Goal: Find specific page/section: Find specific page/section

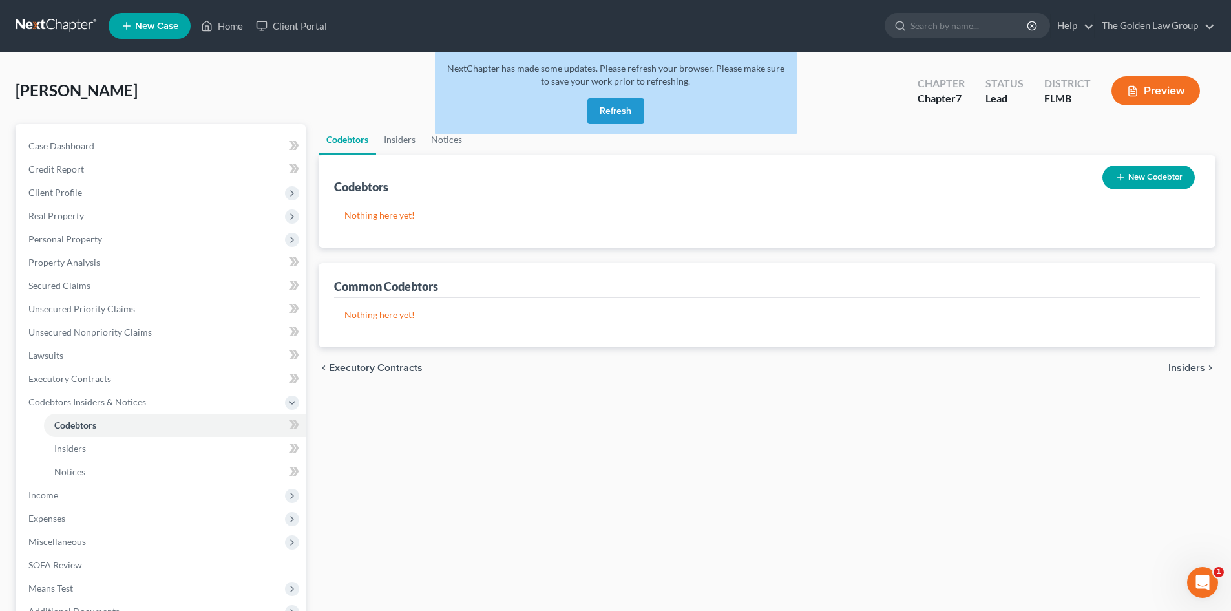
click at [63, 23] on link at bounding box center [57, 25] width 83 height 23
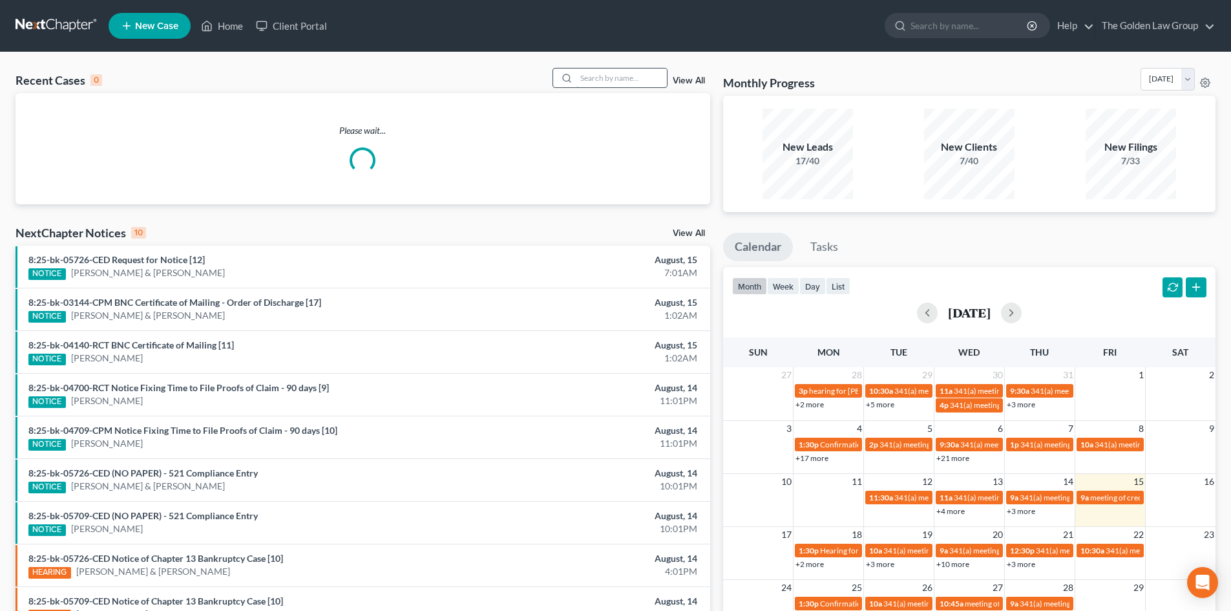
click at [586, 83] on input "search" at bounding box center [622, 78] width 90 height 19
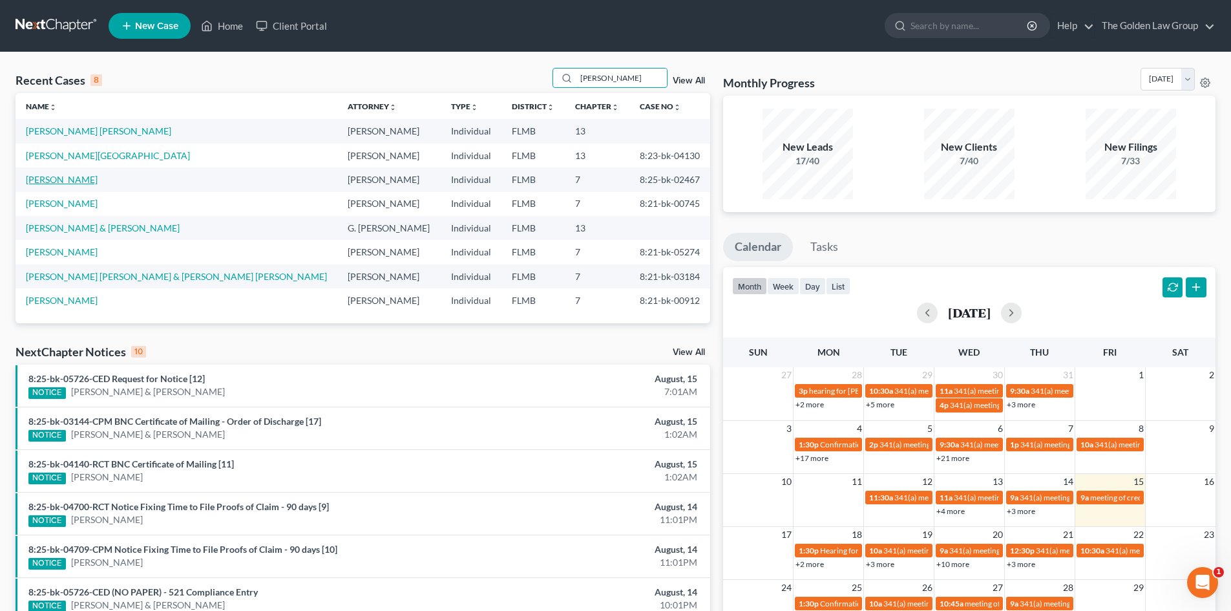
type input "[PERSON_NAME]"
click at [53, 182] on link "[PERSON_NAME]" at bounding box center [62, 179] width 72 height 11
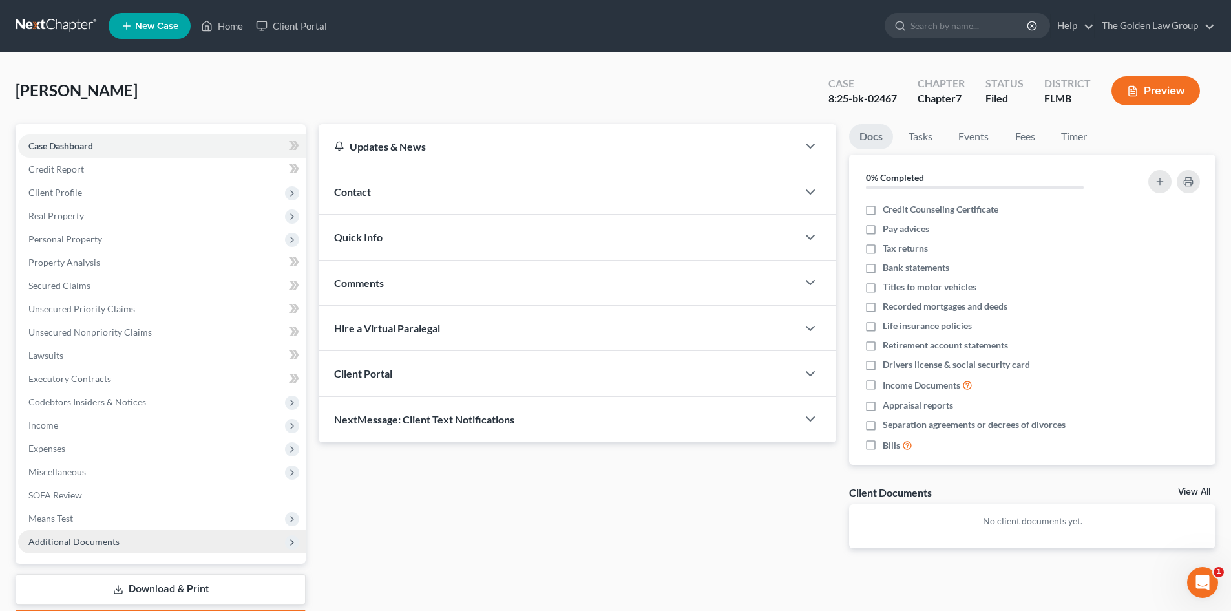
click at [83, 538] on span "Additional Documents" at bounding box center [73, 541] width 91 height 11
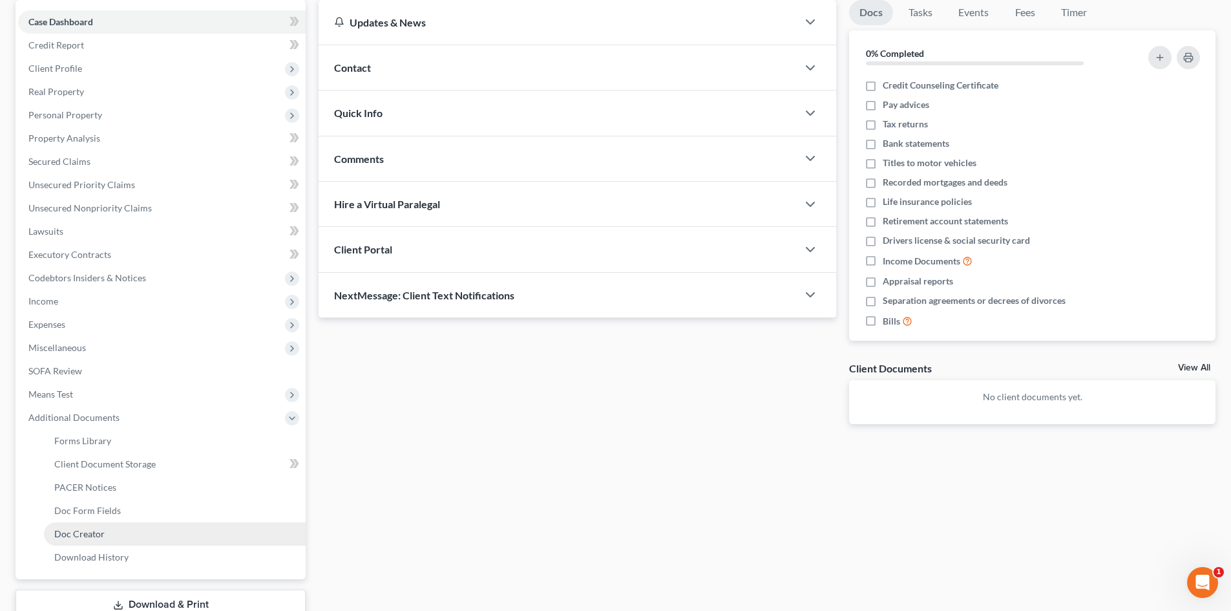
scroll to position [129, 0]
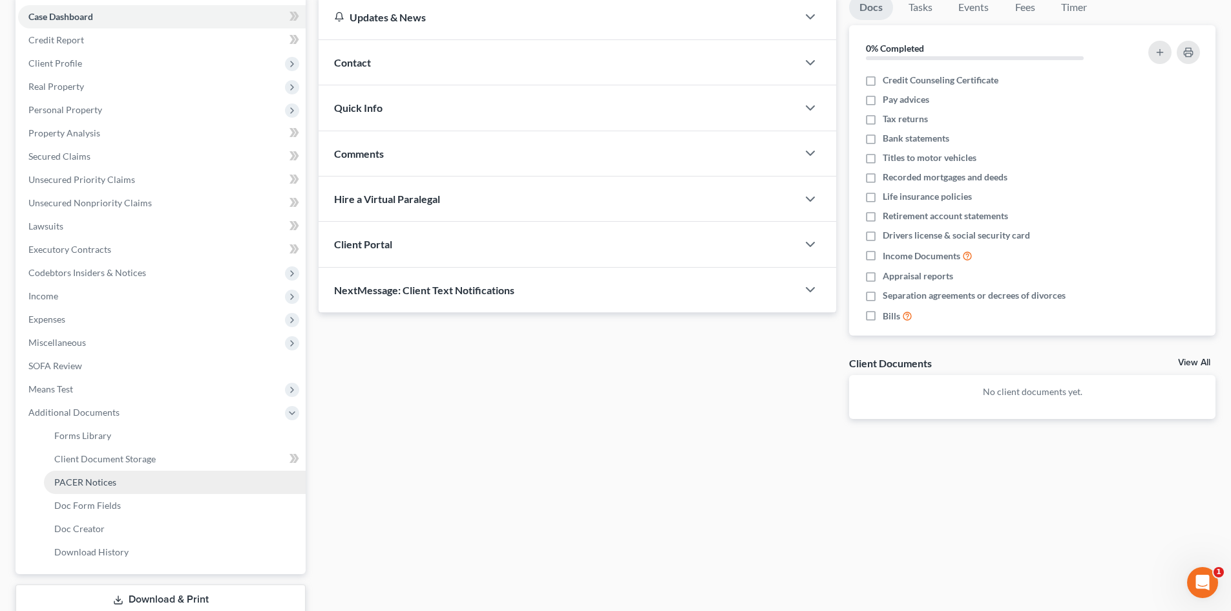
click at [114, 484] on span "PACER Notices" at bounding box center [85, 481] width 62 height 11
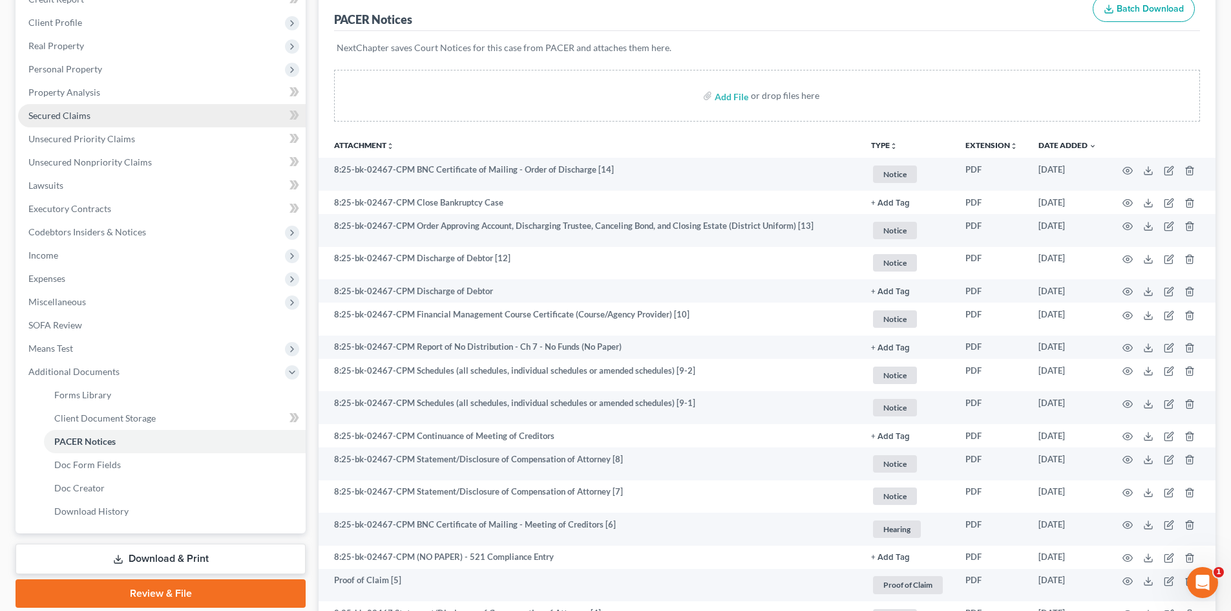
scroll to position [129, 0]
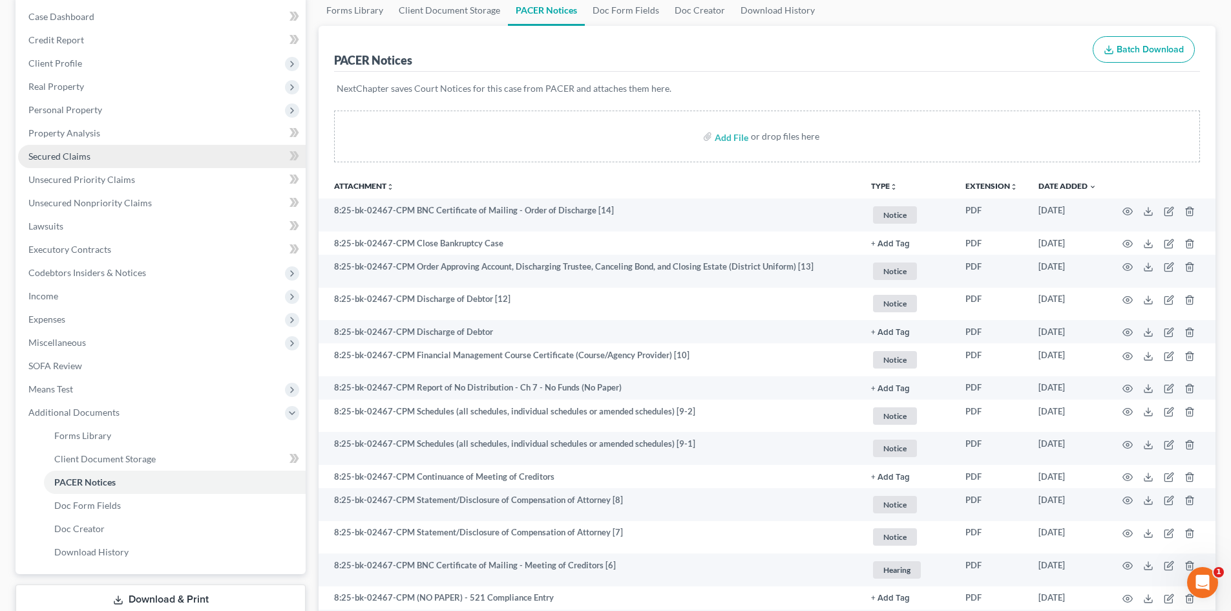
click at [87, 156] on span "Secured Claims" at bounding box center [59, 156] width 62 height 11
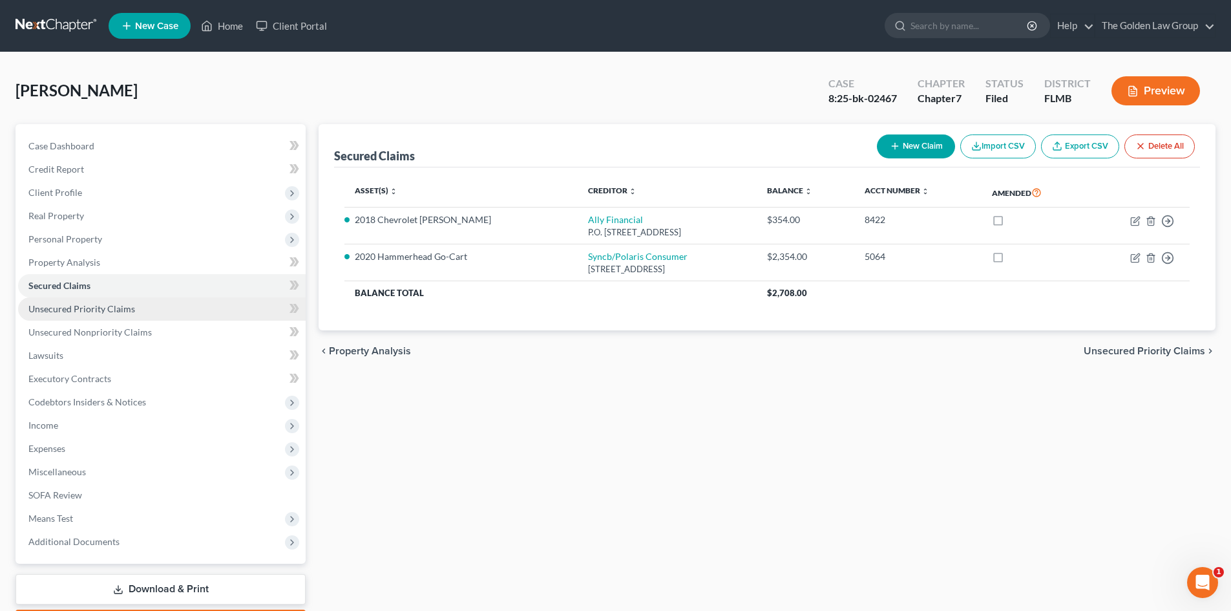
click at [115, 314] on link "Unsecured Priority Claims" at bounding box center [162, 308] width 288 height 23
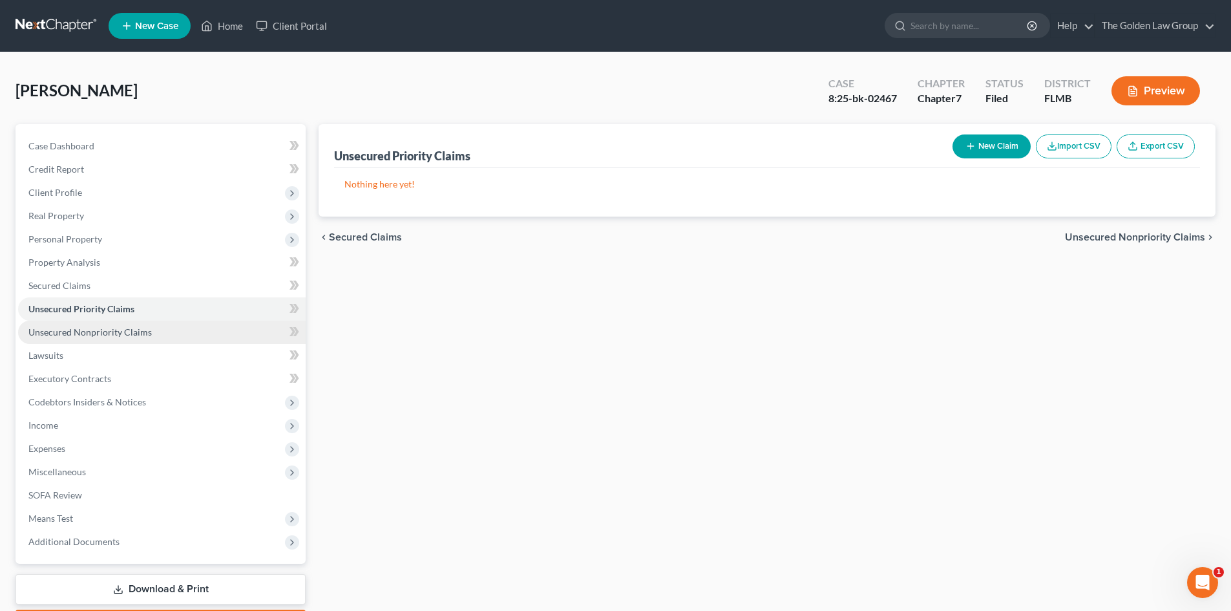
click at [122, 332] on span "Unsecured Nonpriority Claims" at bounding box center [89, 331] width 123 height 11
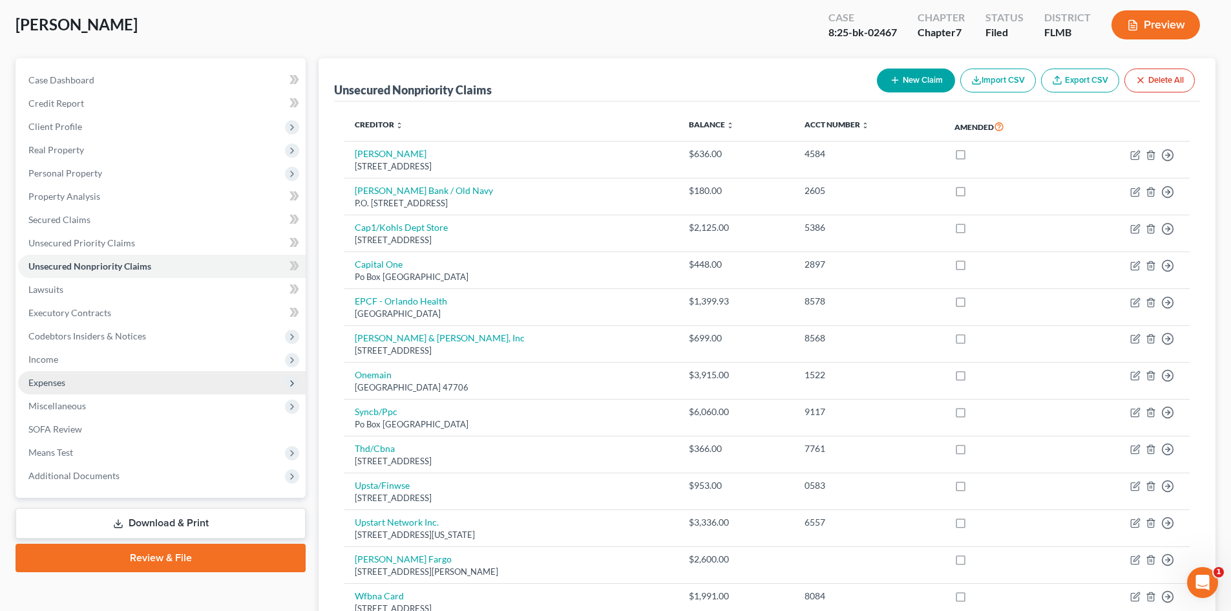
scroll to position [65, 0]
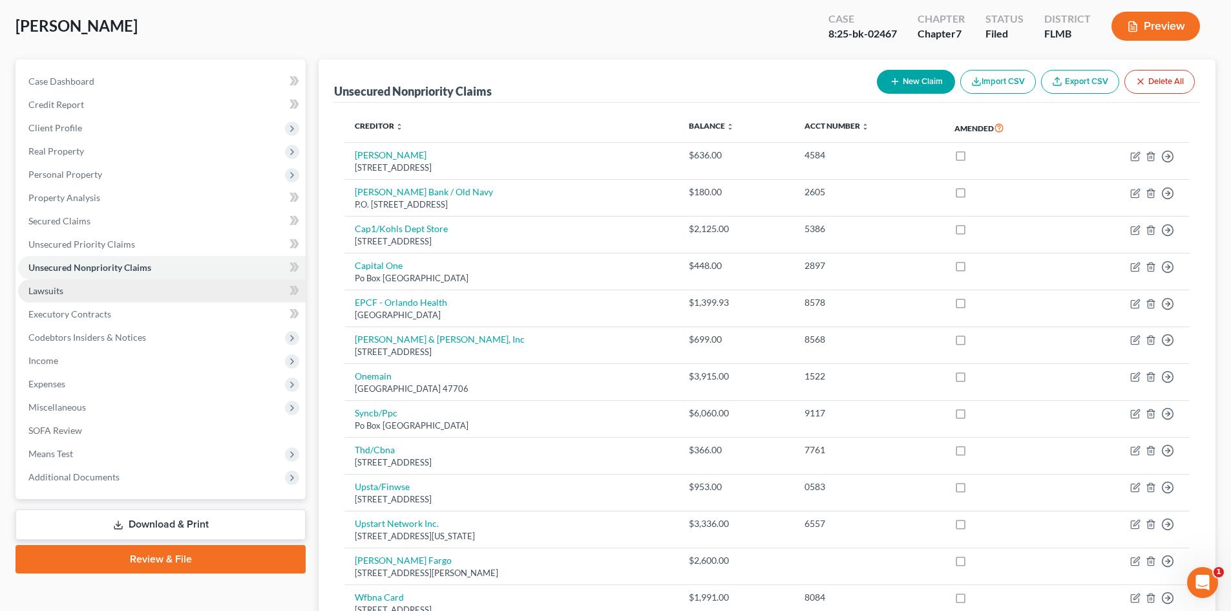
click at [77, 293] on link "Lawsuits" at bounding box center [162, 290] width 288 height 23
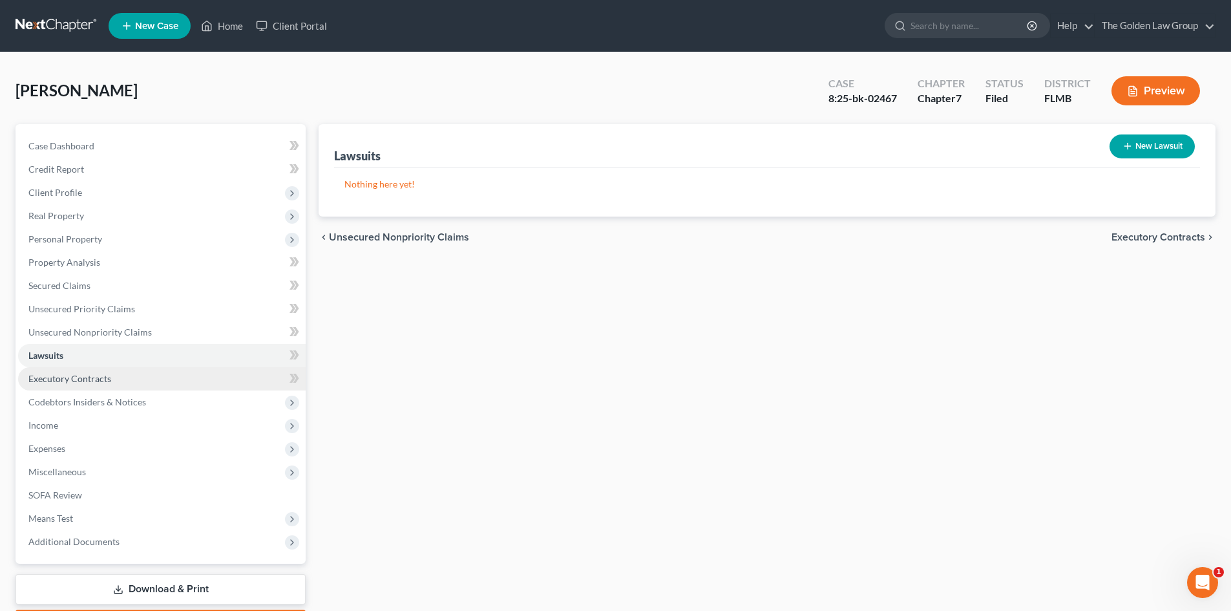
click at [111, 383] on link "Executory Contracts" at bounding box center [162, 378] width 288 height 23
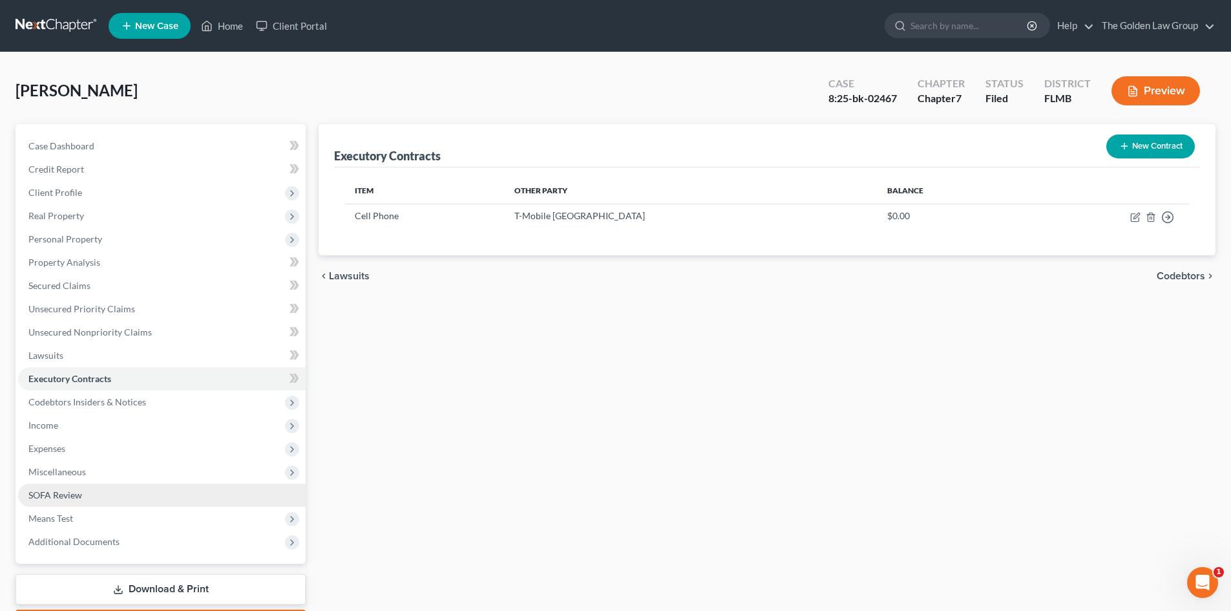
click at [90, 492] on link "SOFA Review" at bounding box center [162, 495] width 288 height 23
